Goal: Navigation & Orientation: Find specific page/section

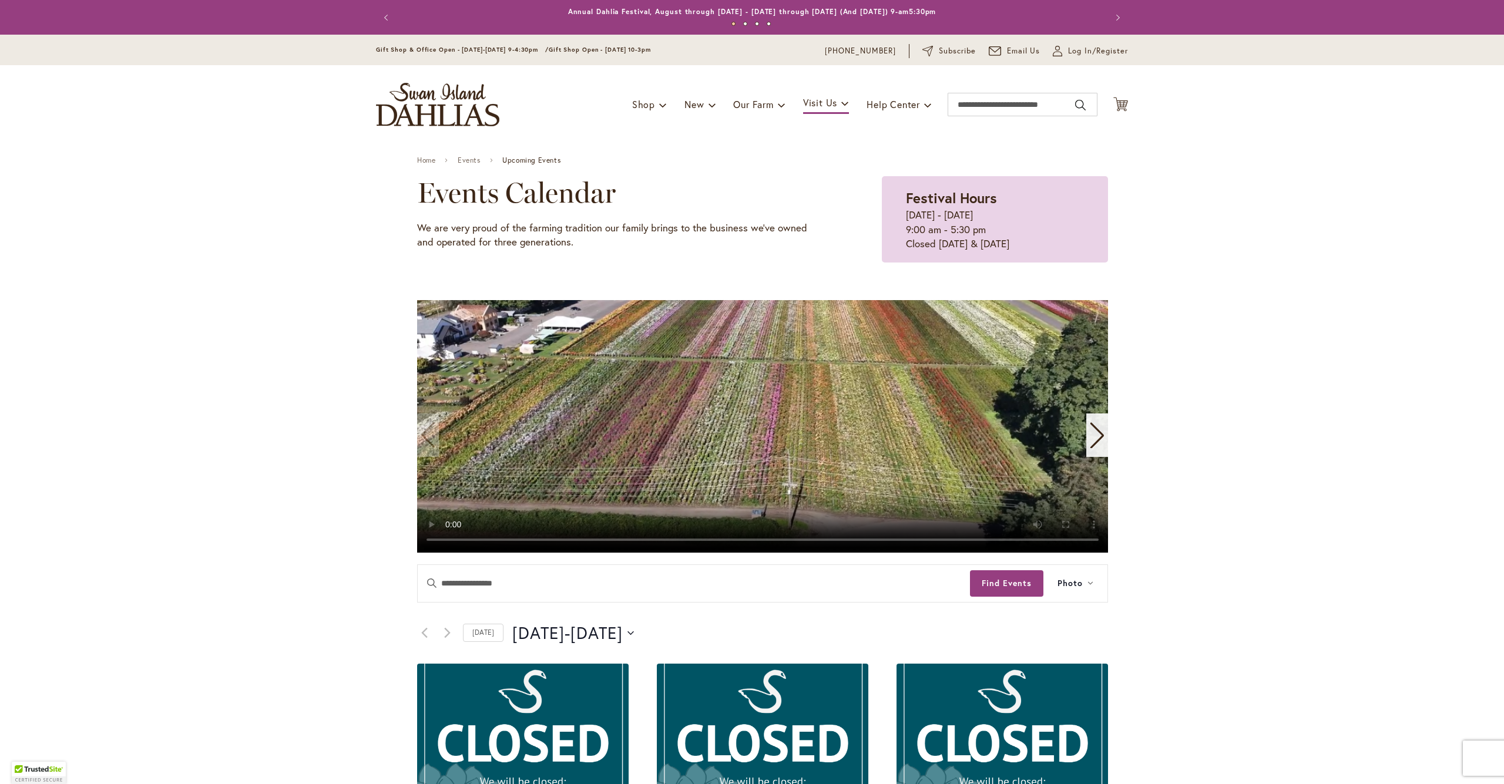
scroll to position [301, 0]
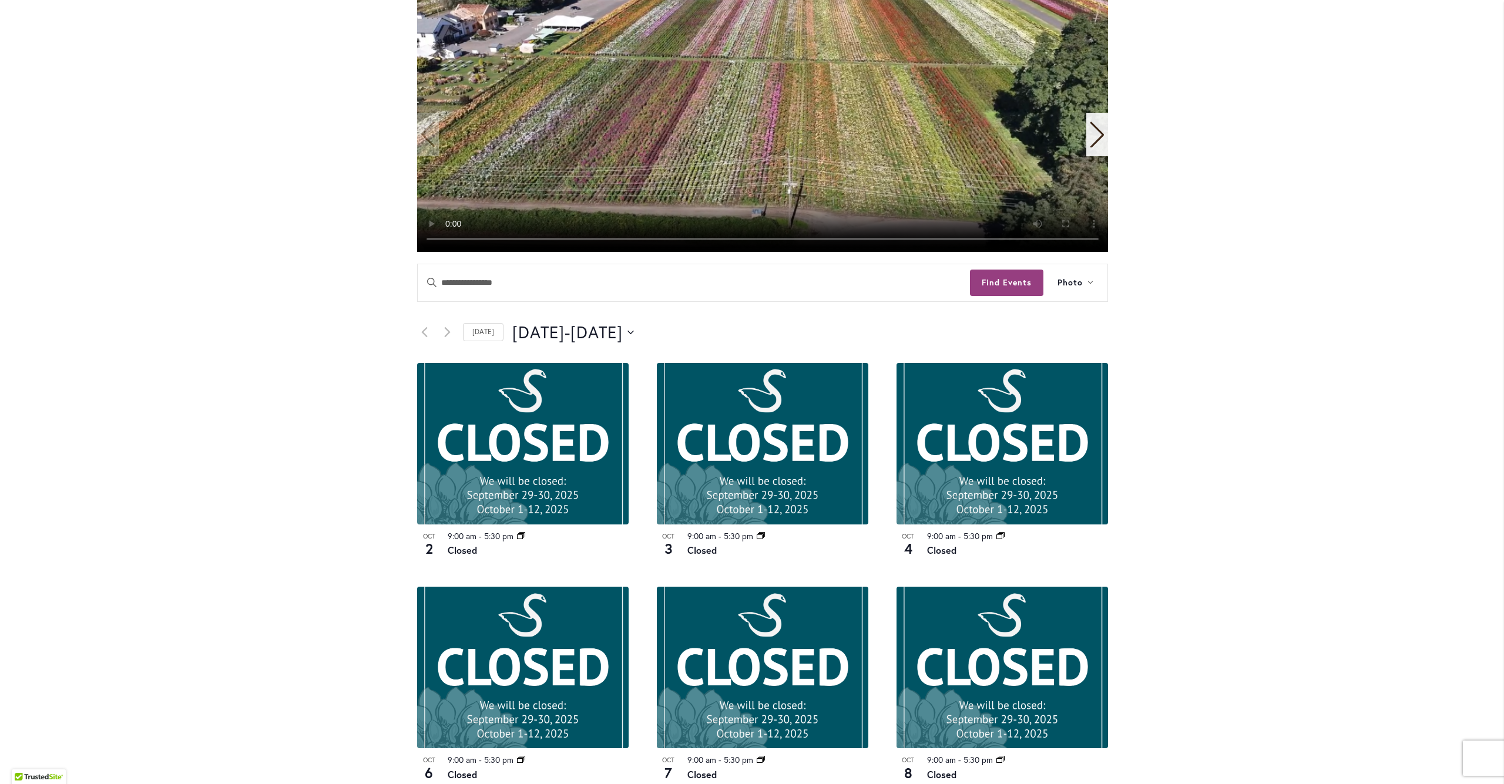
click at [1372, 449] on div "Skip to Content Gift Shop & Office Open - Monday-Friday 9-4:30pm / Gift Shop Op…" at bounding box center [752, 622] width 1504 height 1776
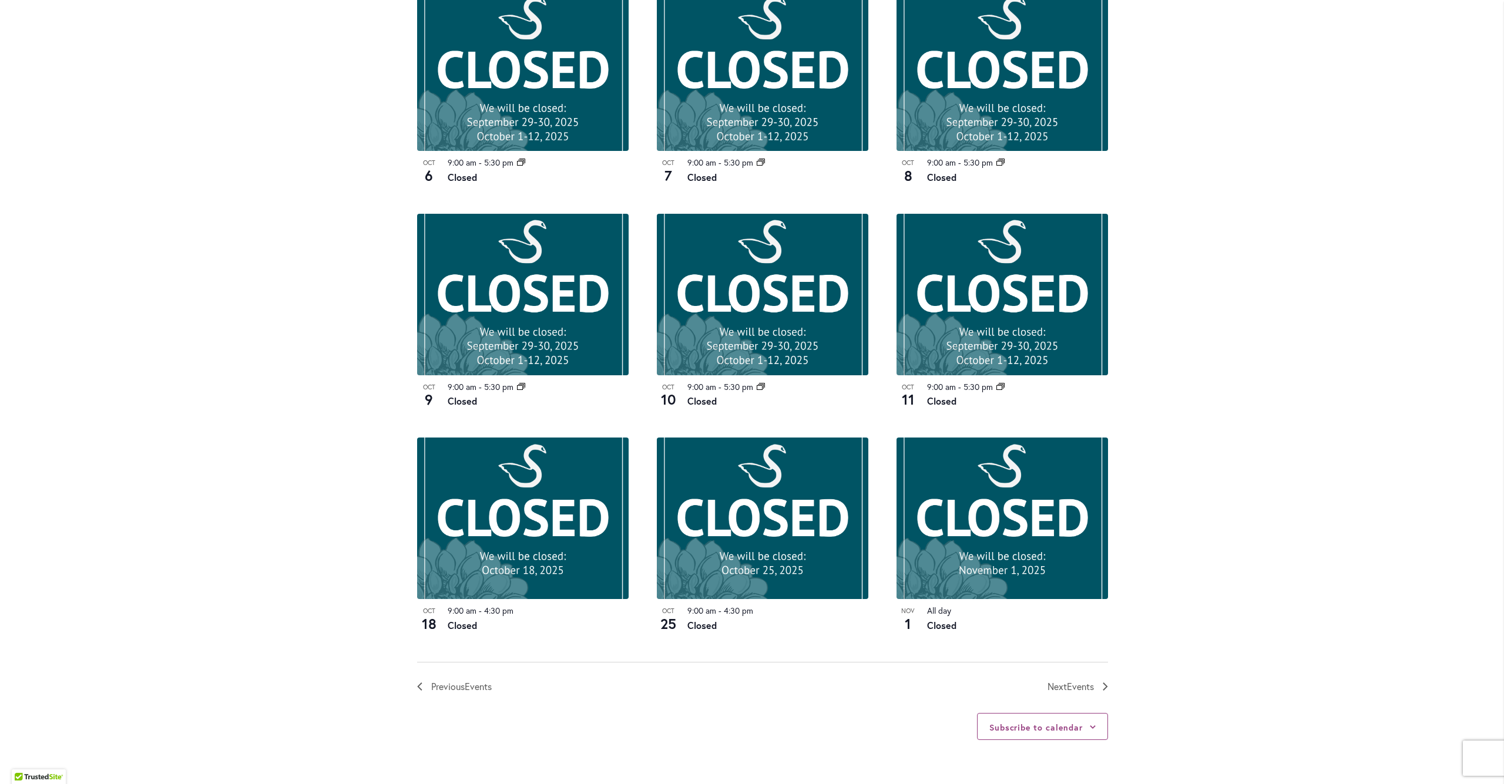
scroll to position [903, 0]
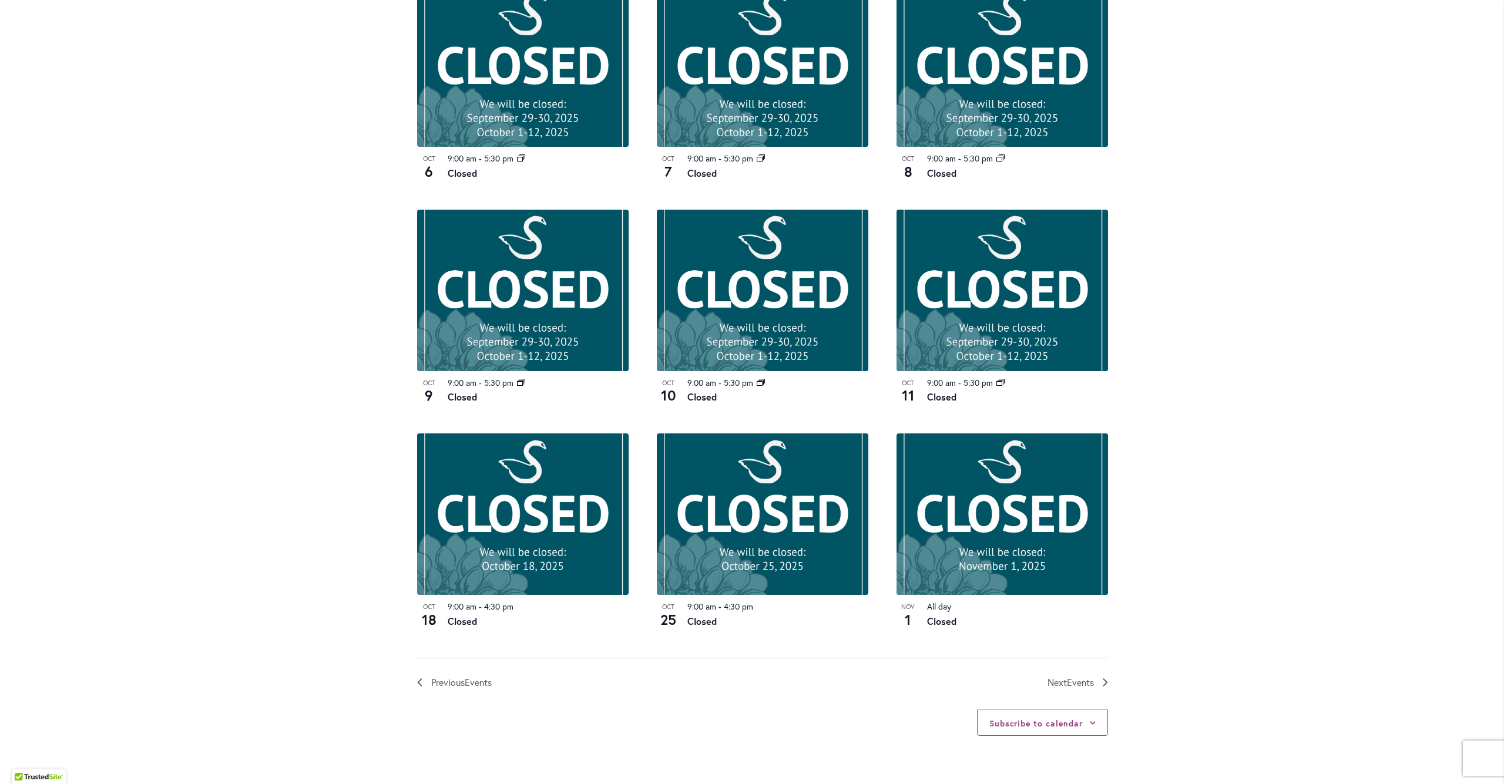
click at [322, 209] on div "Skip to Content Gift Shop & Office Open - Monday-Friday 9-4:30pm / Gift Shop Op…" at bounding box center [752, 20] width 1504 height 1776
click at [292, 222] on div "Skip to Content Gift Shop & Office Open - Monday-Friday 9-4:30pm / Gift Shop Op…" at bounding box center [752, 20] width 1504 height 1776
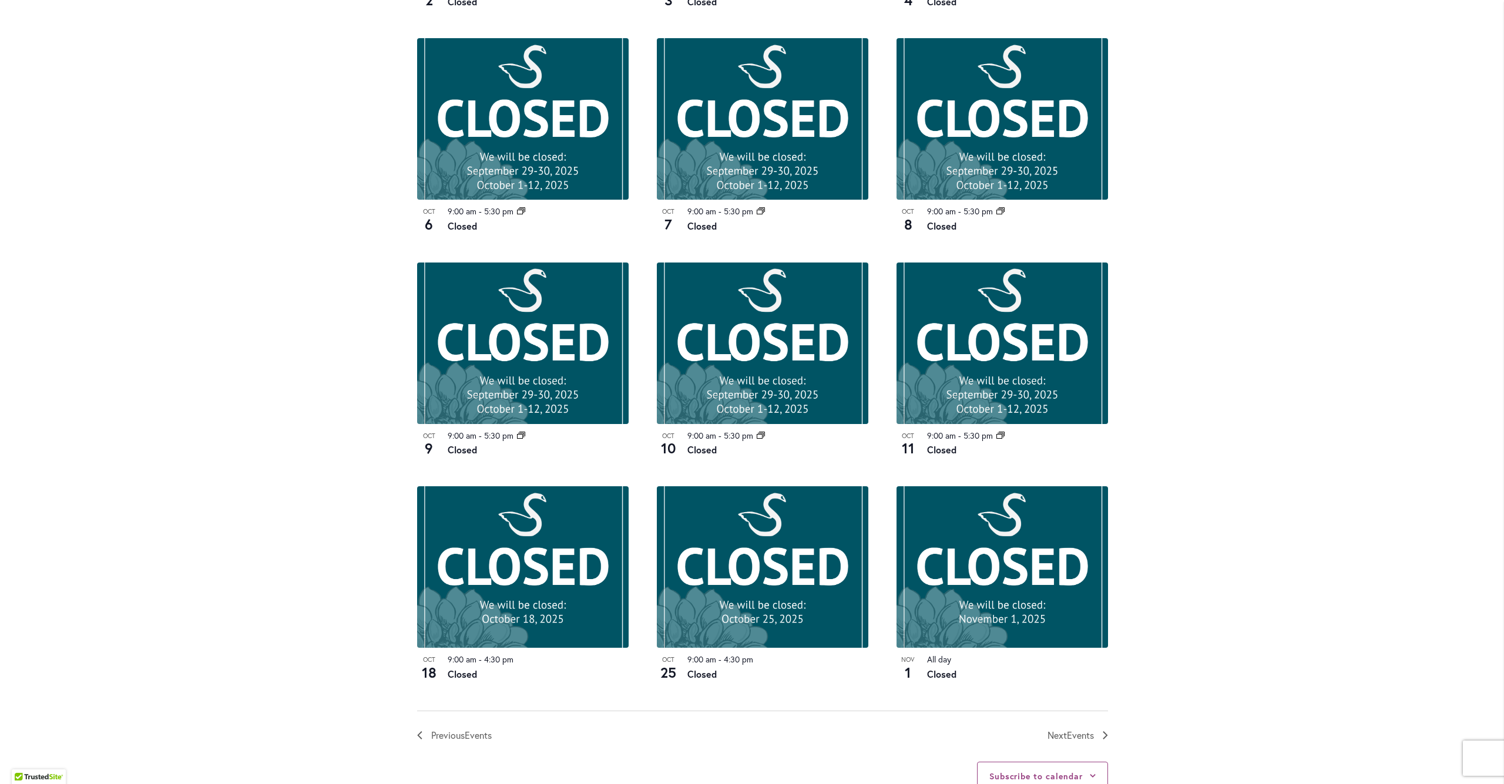
scroll to position [925, 0]
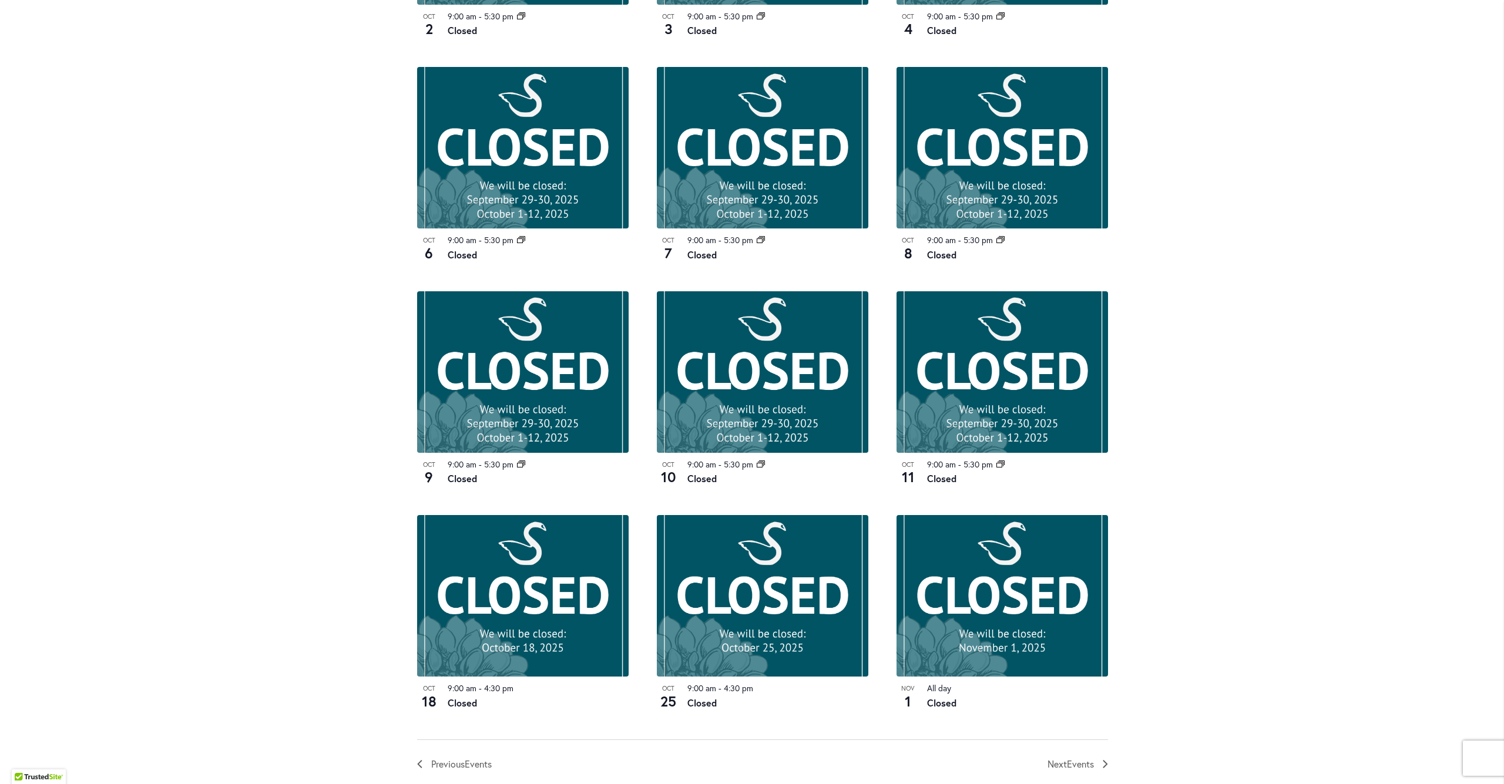
scroll to position [827, 0]
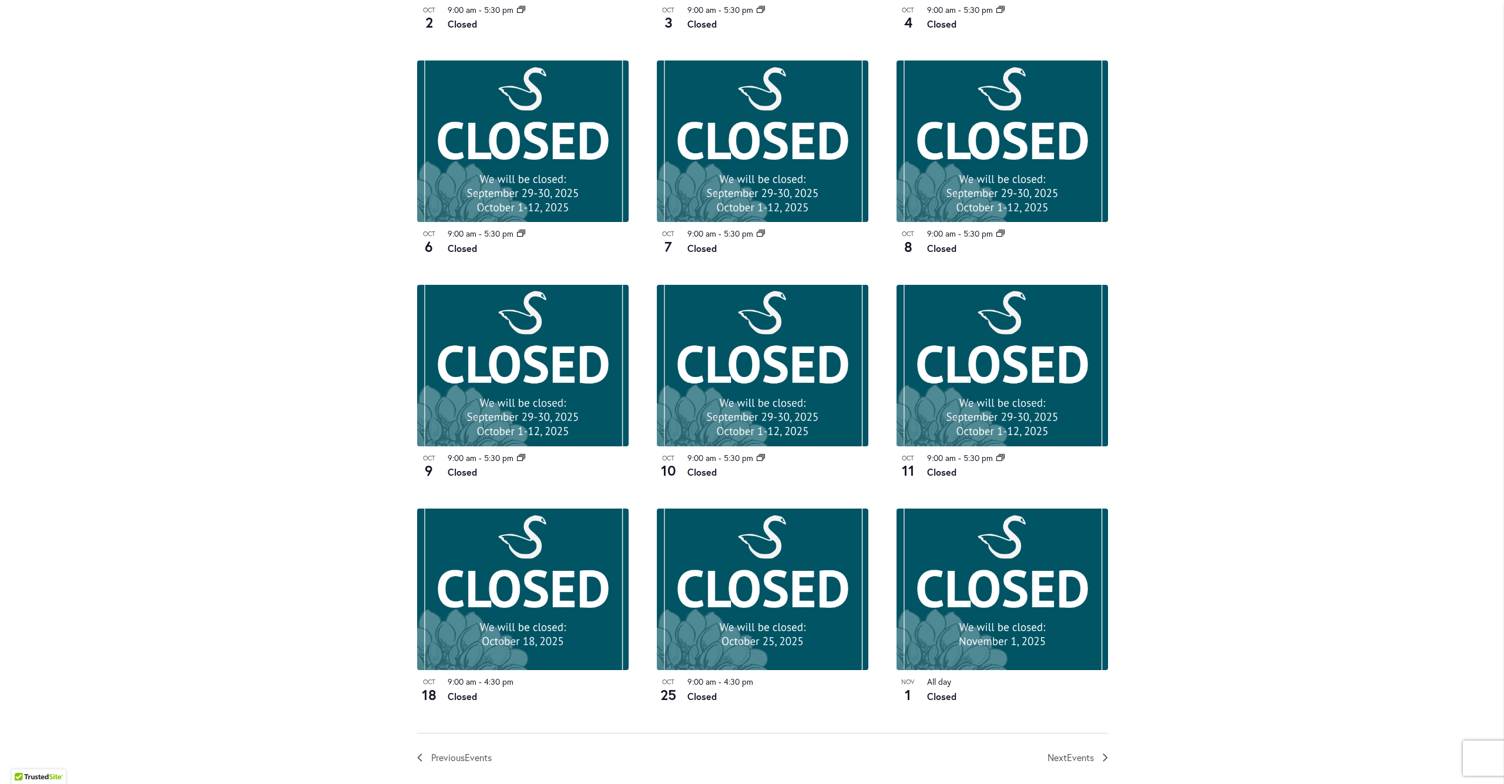
click at [261, 209] on div "Skip to Content Gift Shop & Office Open - [DATE]-[DATE] 9-4:30pm / Gift Shop Op…" at bounding box center [752, 95] width 1504 height 1776
click at [263, 134] on div "Skip to Content Gift Shop & Office Open - [DATE]-[DATE] 9-4:30pm / Gift Shop Op…" at bounding box center [752, 95] width 1504 height 1776
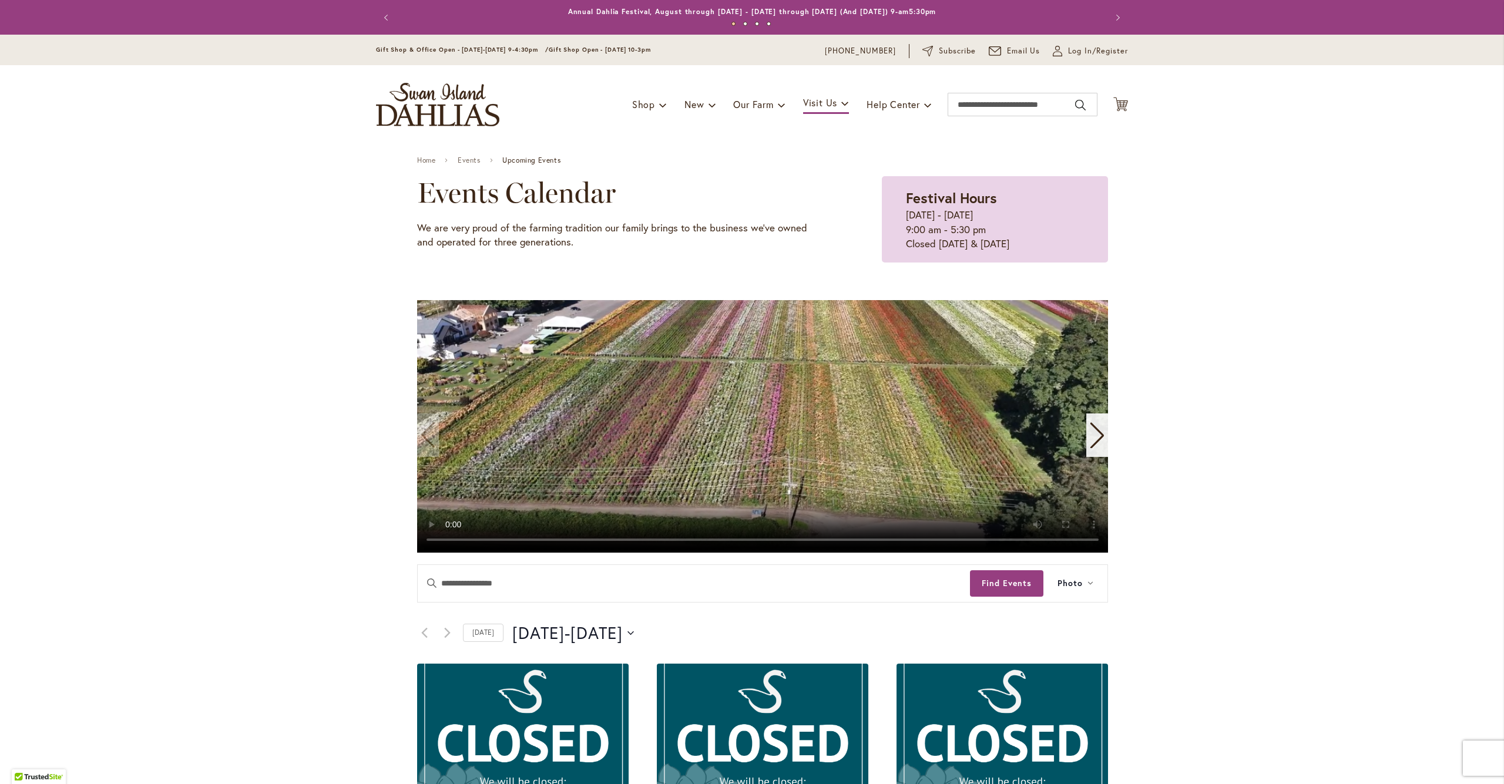
scroll to position [850, 0]
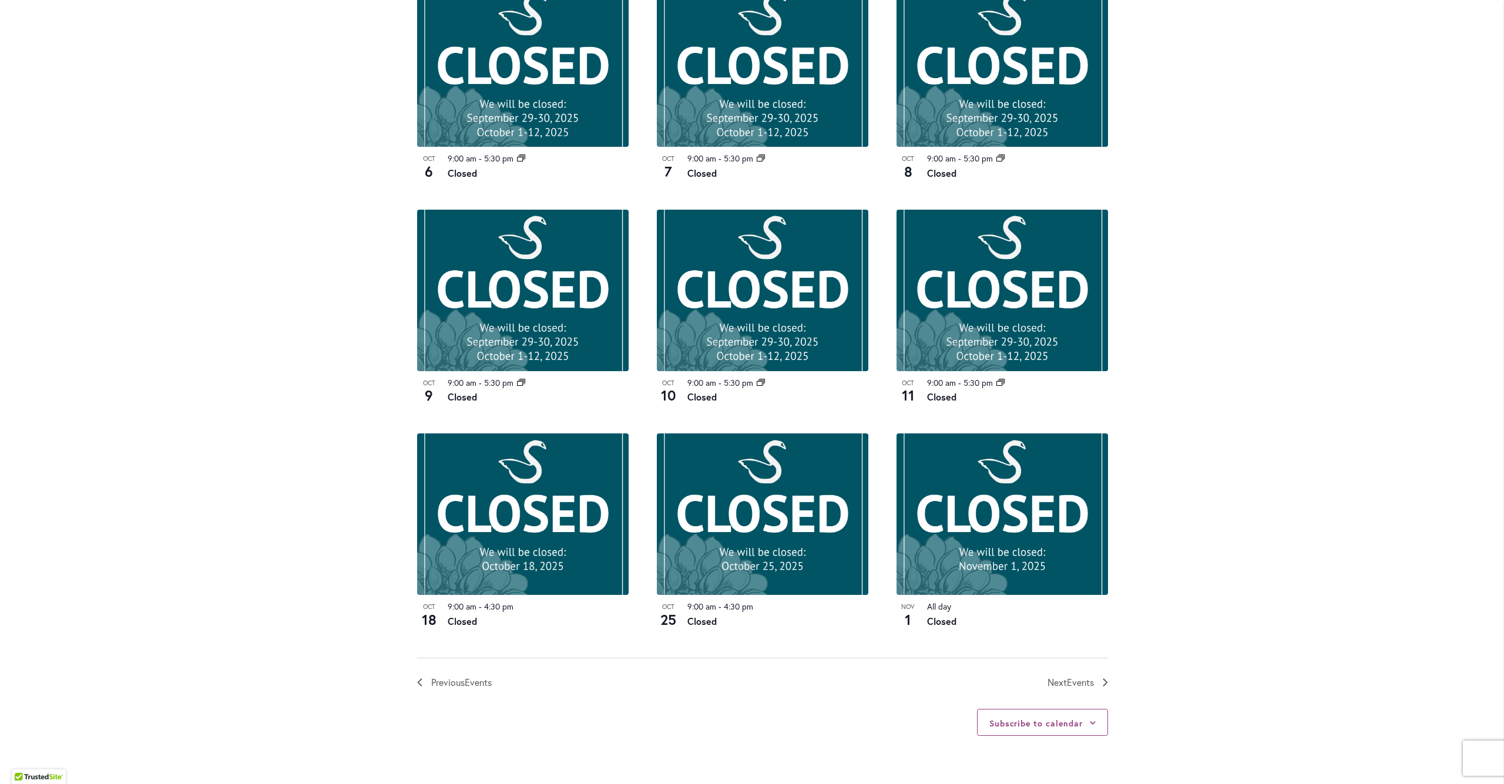
scroll to position [978, 0]
